Goal: Use online tool/utility: Utilize a website feature to perform a specific function

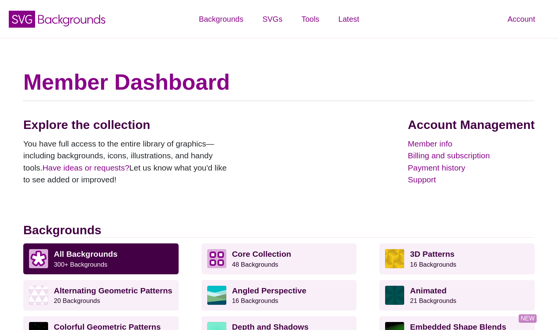
scroll to position [201, 0]
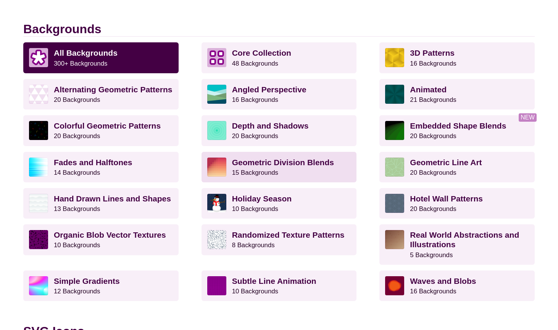
click at [312, 172] on p "Geometric Division Blends 15 Backgrounds" at bounding box center [291, 167] width 119 height 19
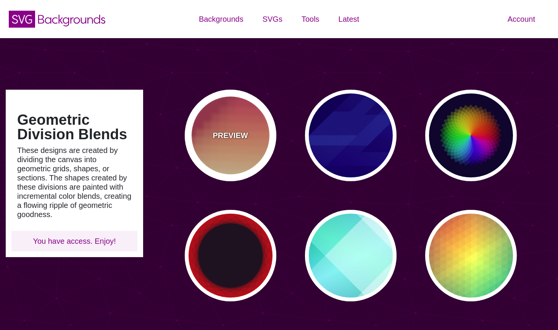
click at [223, 126] on div "PREVIEW" at bounding box center [231, 136] width 92 height 92
type input "#BA324B"
type input "#FF4567"
type input "#FFF5C7"
type input "0"
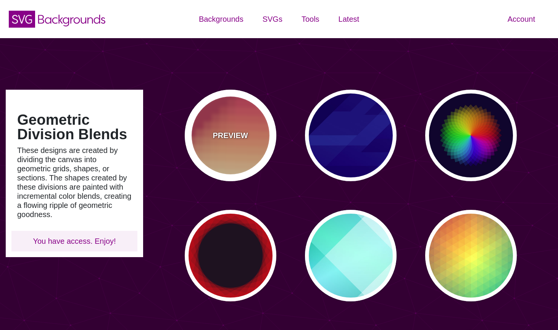
type input "0"
type input "0.3"
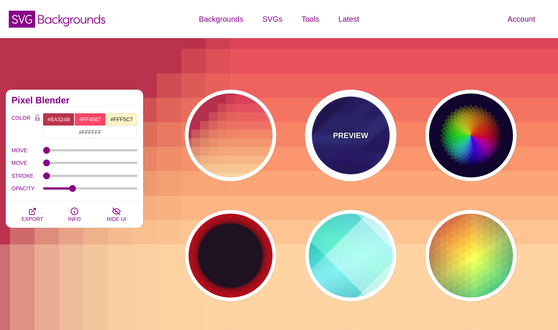
click at [362, 149] on div "PREVIEW" at bounding box center [351, 136] width 92 height 92
type input "#000044"
type input "#3388FF"
type input "#001188"
type input "0.3"
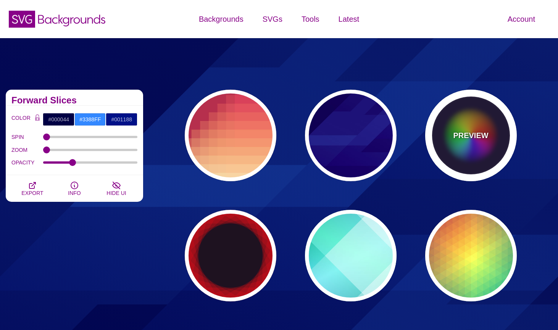
click at [461, 157] on div "PREVIEW" at bounding box center [471, 136] width 92 height 92
type input "#0C092B"
type input "#FF0000"
type input "#00DDFF"
type input "#FFFF00"
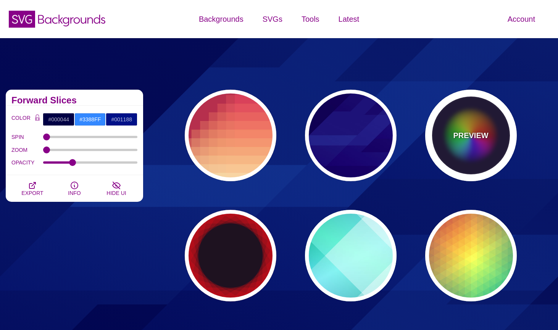
type input "0"
type input "0.2"
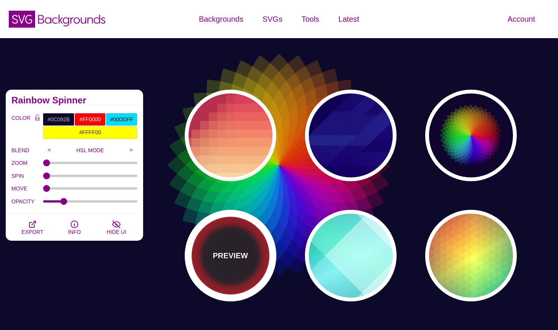
click at [253, 264] on div "PREVIEW" at bounding box center [231, 256] width 92 height 92
type input "#1F1221"
type input "#FF1111"
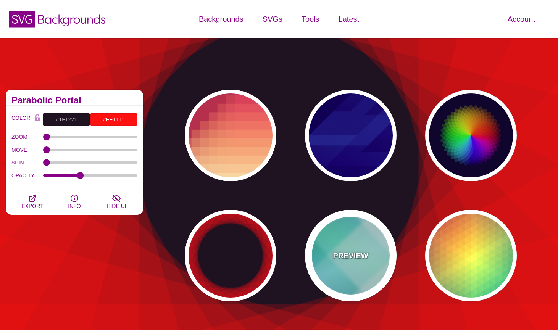
click at [369, 267] on div "PREVIEW" at bounding box center [351, 256] width 92 height 92
type input "#FFFFFF"
type input "#008066"
type input "#99FFFF"
type input "#0099FF"
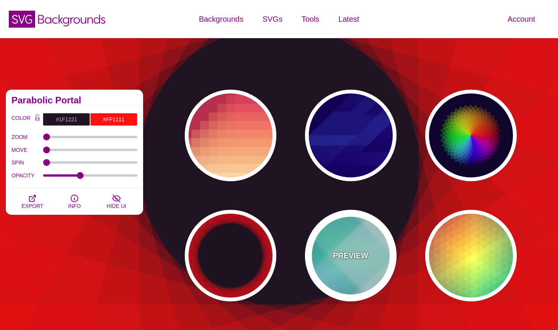
type input "#00FFCC"
type input "0.4"
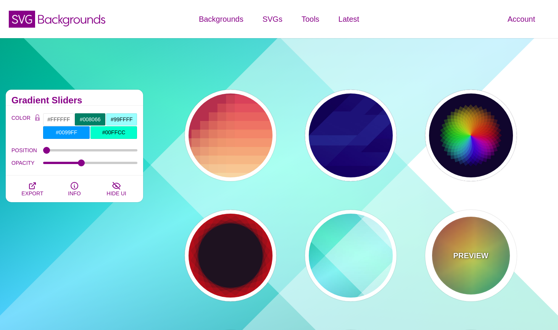
click at [483, 264] on div "PREVIEW" at bounding box center [471, 256] width 92 height 92
type input "#226677"
type input "#FFFF55"
type input "#27002E"
type input "0"
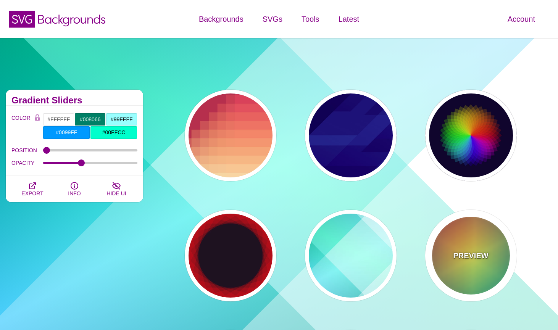
type input "100"
type input "0.5"
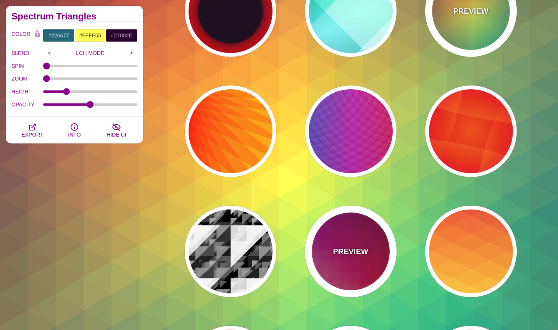
scroll to position [246, 0]
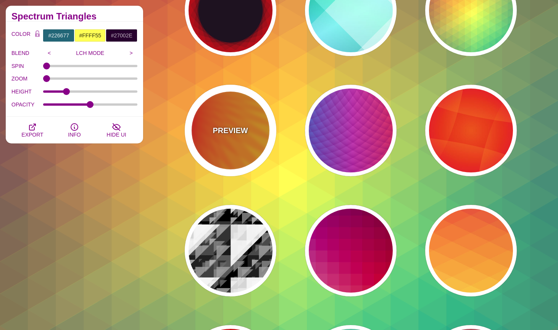
click at [242, 155] on div "PREVIEW" at bounding box center [231, 131] width 92 height 92
type input "#FFFF00"
type input "#FF0000"
type input "100"
type input "0.2"
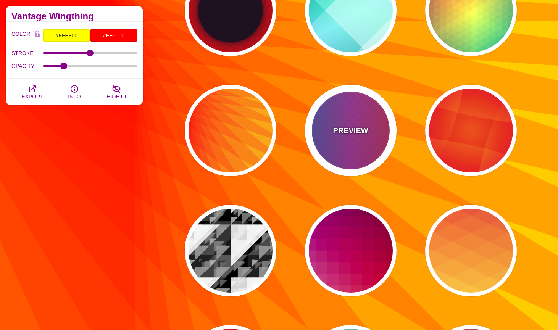
click at [355, 142] on div "PREVIEW" at bounding box center [351, 131] width 92 height 92
type input "#FF3333"
type input "#1884D6"
type input "#690067"
type input "0"
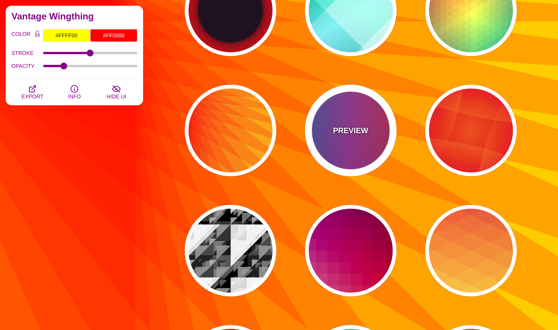
type input "1"
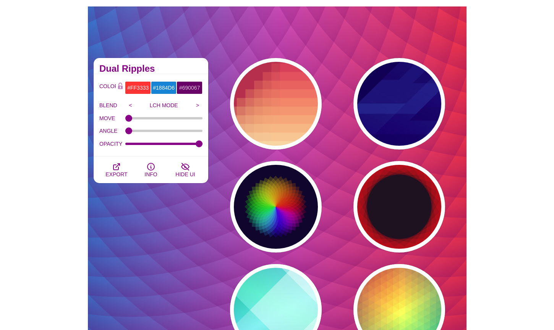
scroll to position [30, 0]
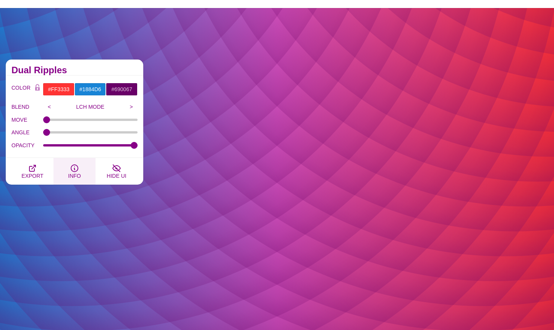
click at [74, 169] on icon "button" at bounding box center [74, 168] width 1 height 3
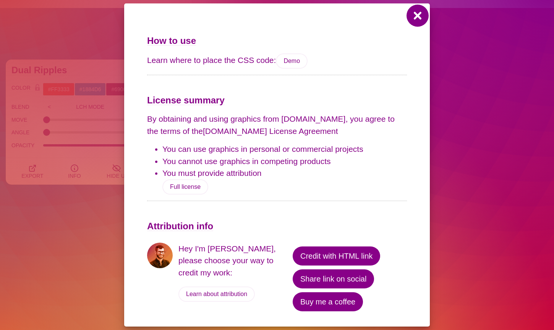
click at [419, 12] on button at bounding box center [417, 15] width 18 height 18
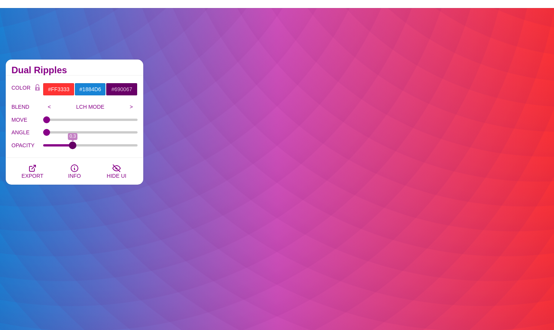
click at [73, 145] on input "OPACITY" at bounding box center [90, 145] width 95 height 3
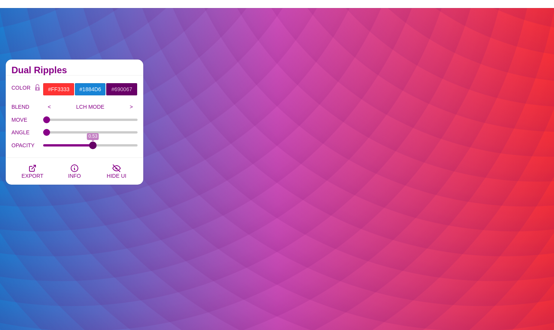
drag, startPoint x: 73, startPoint y: 145, endPoint x: 92, endPoint y: 149, distance: 20.2
type input "0.53"
click at [92, 147] on input "OPACITY" at bounding box center [90, 145] width 95 height 3
drag, startPoint x: 48, startPoint y: 132, endPoint x: 23, endPoint y: 139, distance: 25.9
type input "0"
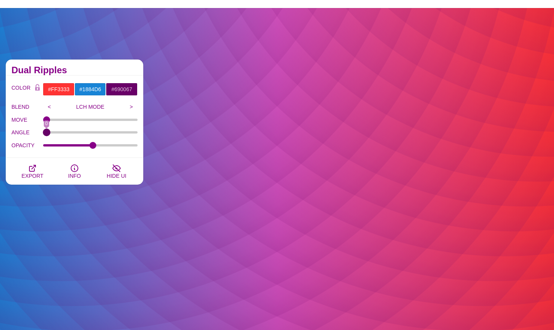
click at [43, 134] on input "ANGLE" at bounding box center [90, 132] width 95 height 3
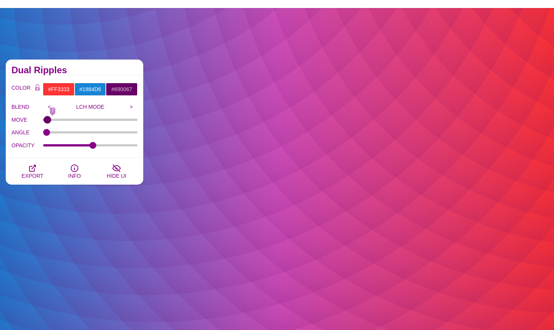
type input "0"
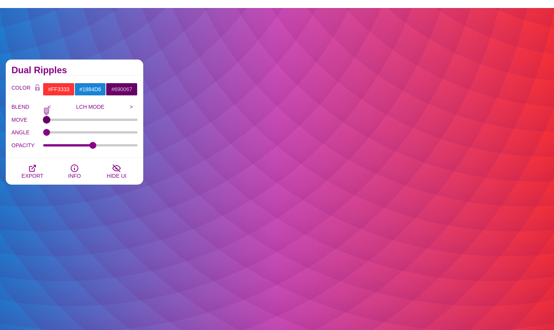
drag, startPoint x: 46, startPoint y: 118, endPoint x: 28, endPoint y: 132, distance: 22.9
click at [43, 121] on input "MOVE" at bounding box center [90, 119] width 95 height 3
click at [129, 107] on input ">" at bounding box center [131, 106] width 13 height 11
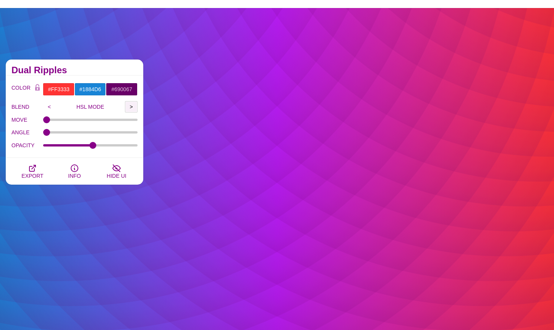
click at [129, 107] on input ">" at bounding box center [131, 106] width 13 height 11
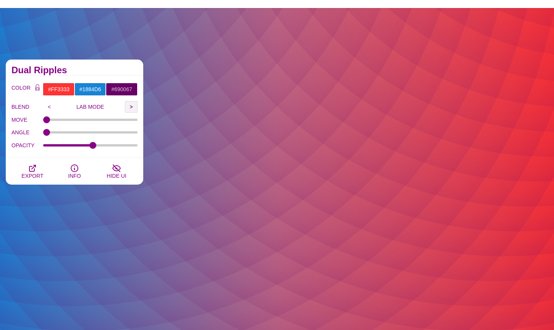
click at [129, 107] on input ">" at bounding box center [131, 106] width 13 height 11
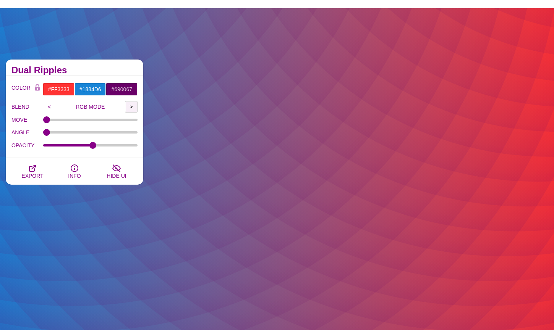
click at [129, 107] on input ">" at bounding box center [131, 106] width 13 height 11
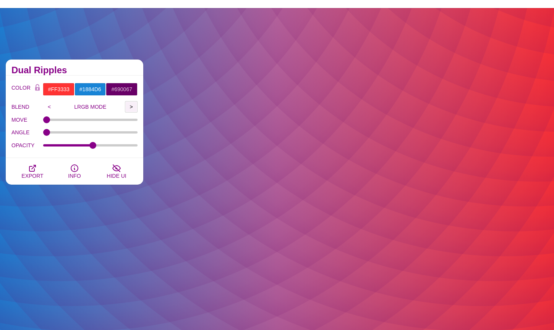
click at [129, 107] on input ">" at bounding box center [131, 106] width 13 height 11
